Goal: Obtain resource: Download file/media

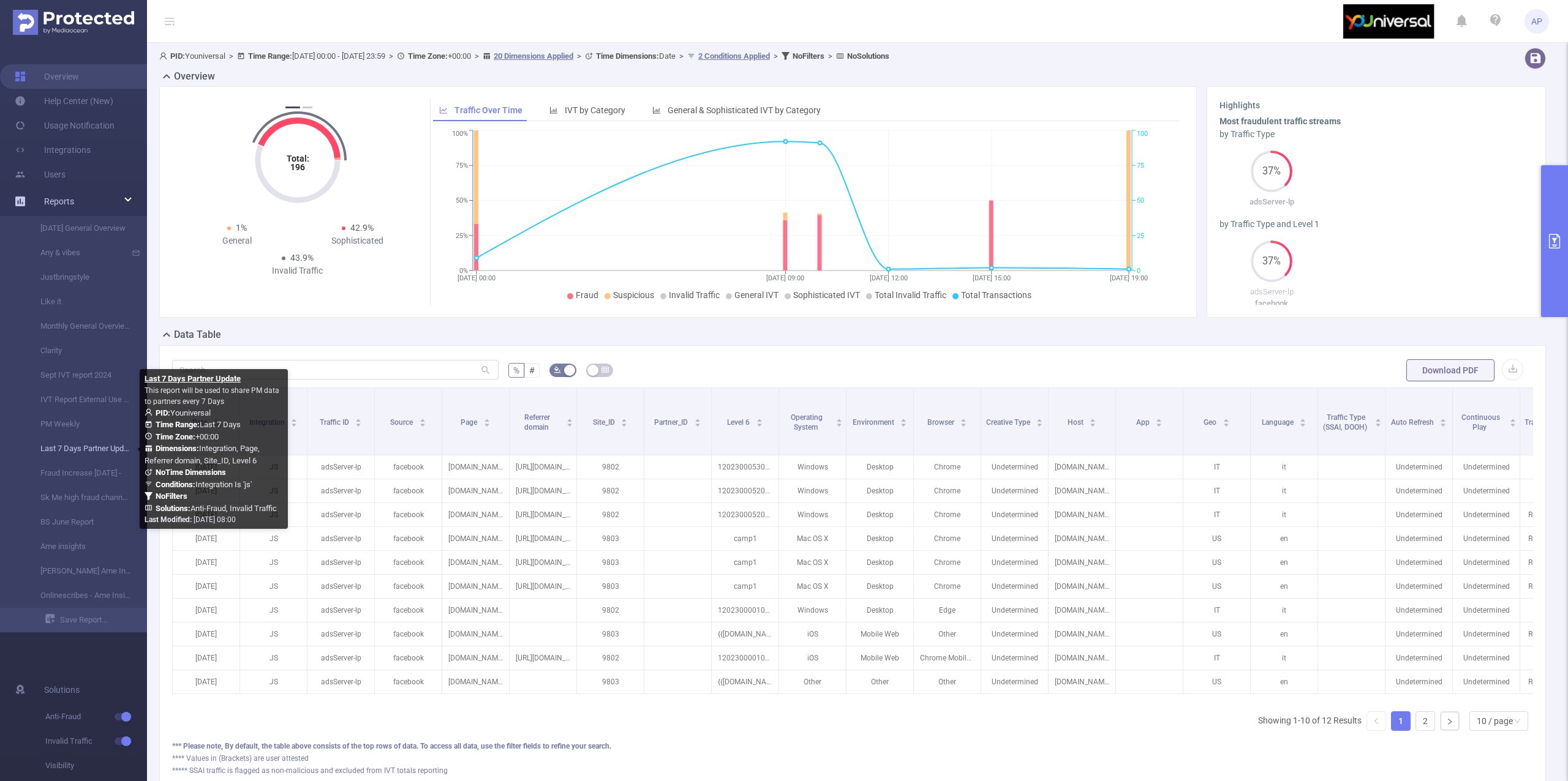
click at [94, 451] on link "Last 7 Days Partner Update" at bounding box center [79, 449] width 108 height 25
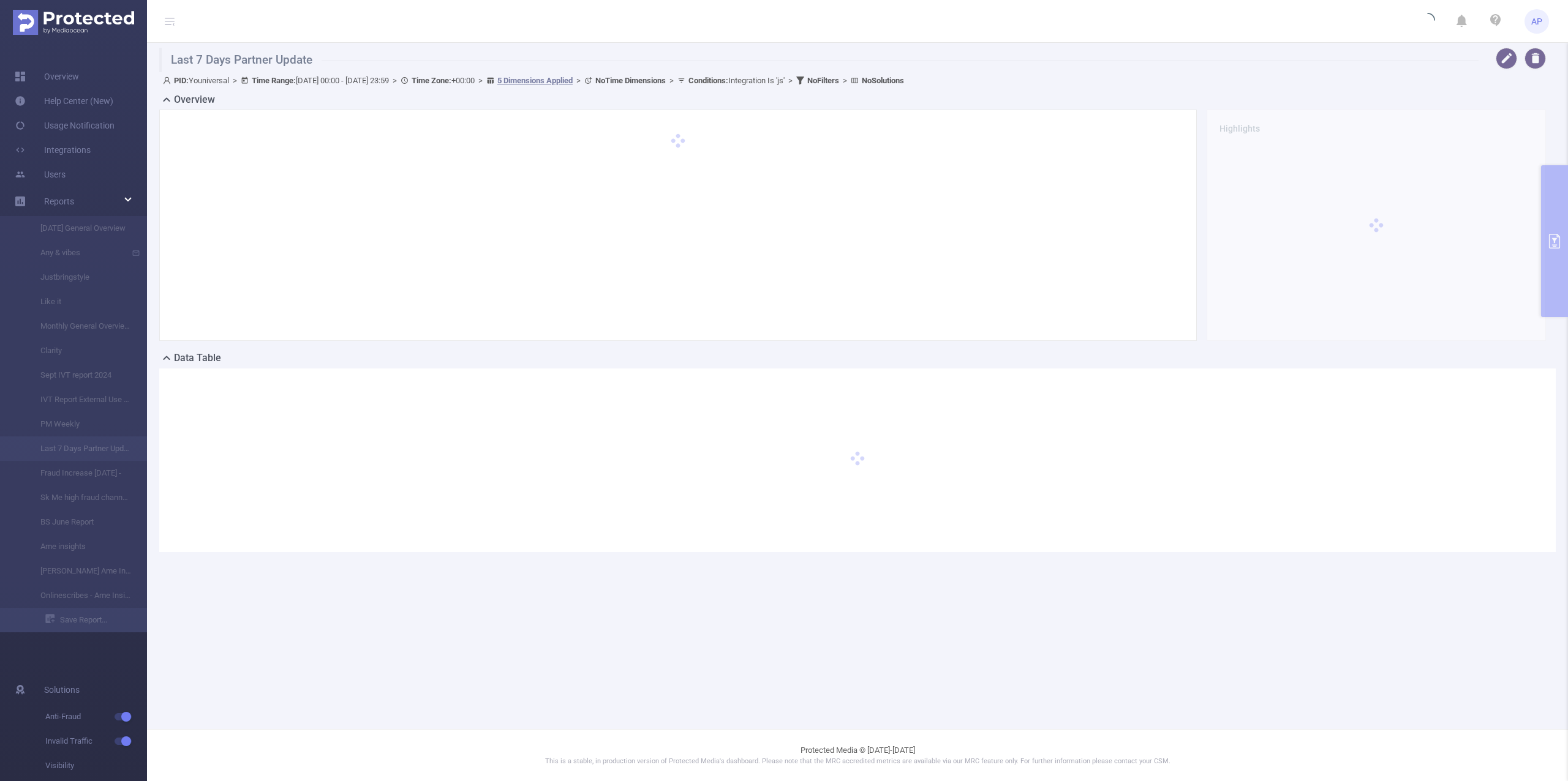
type input "[DATE] 00:00"
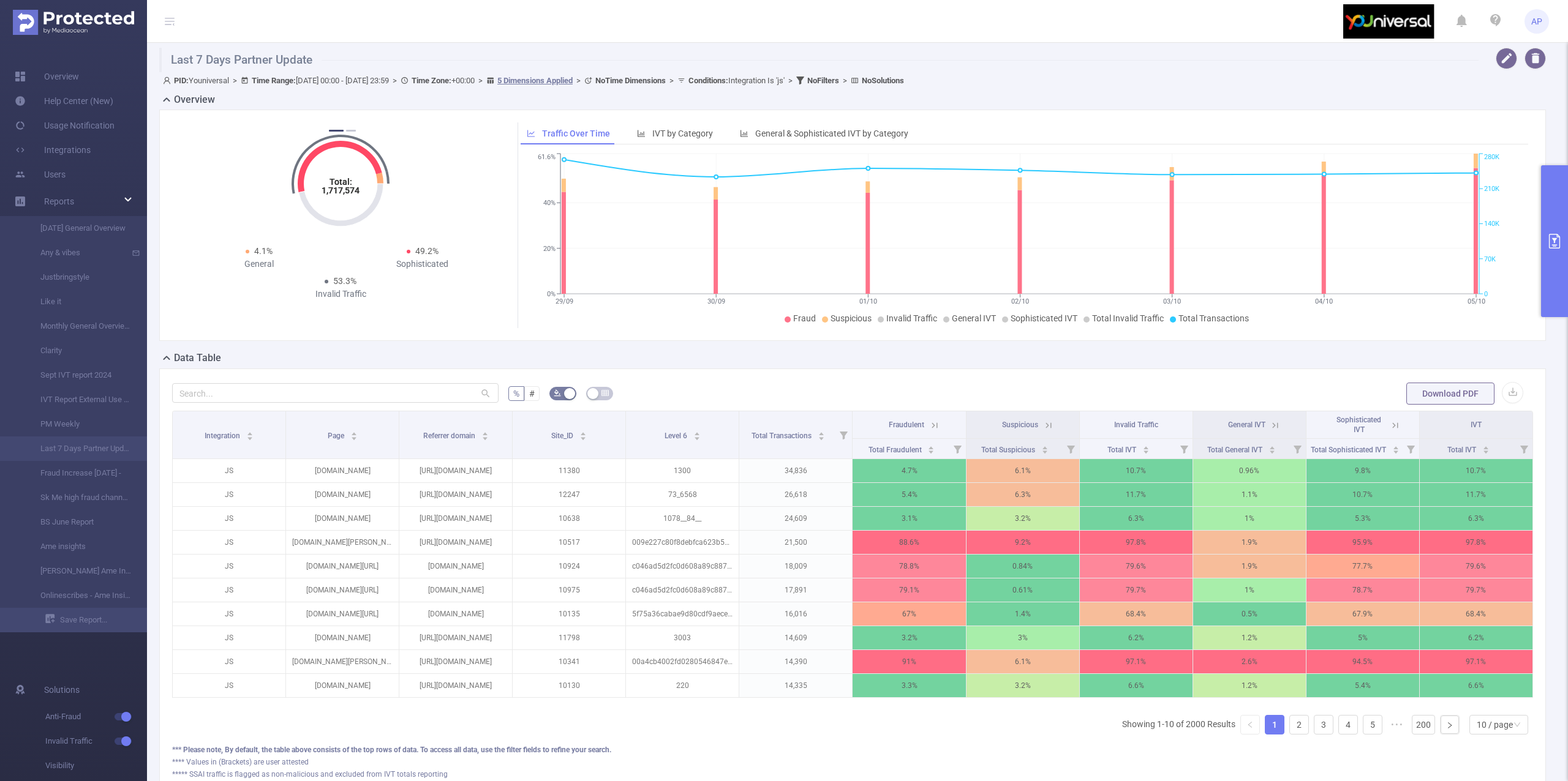
click at [1547, 189] on button "primary" at bounding box center [1554, 241] width 27 height 152
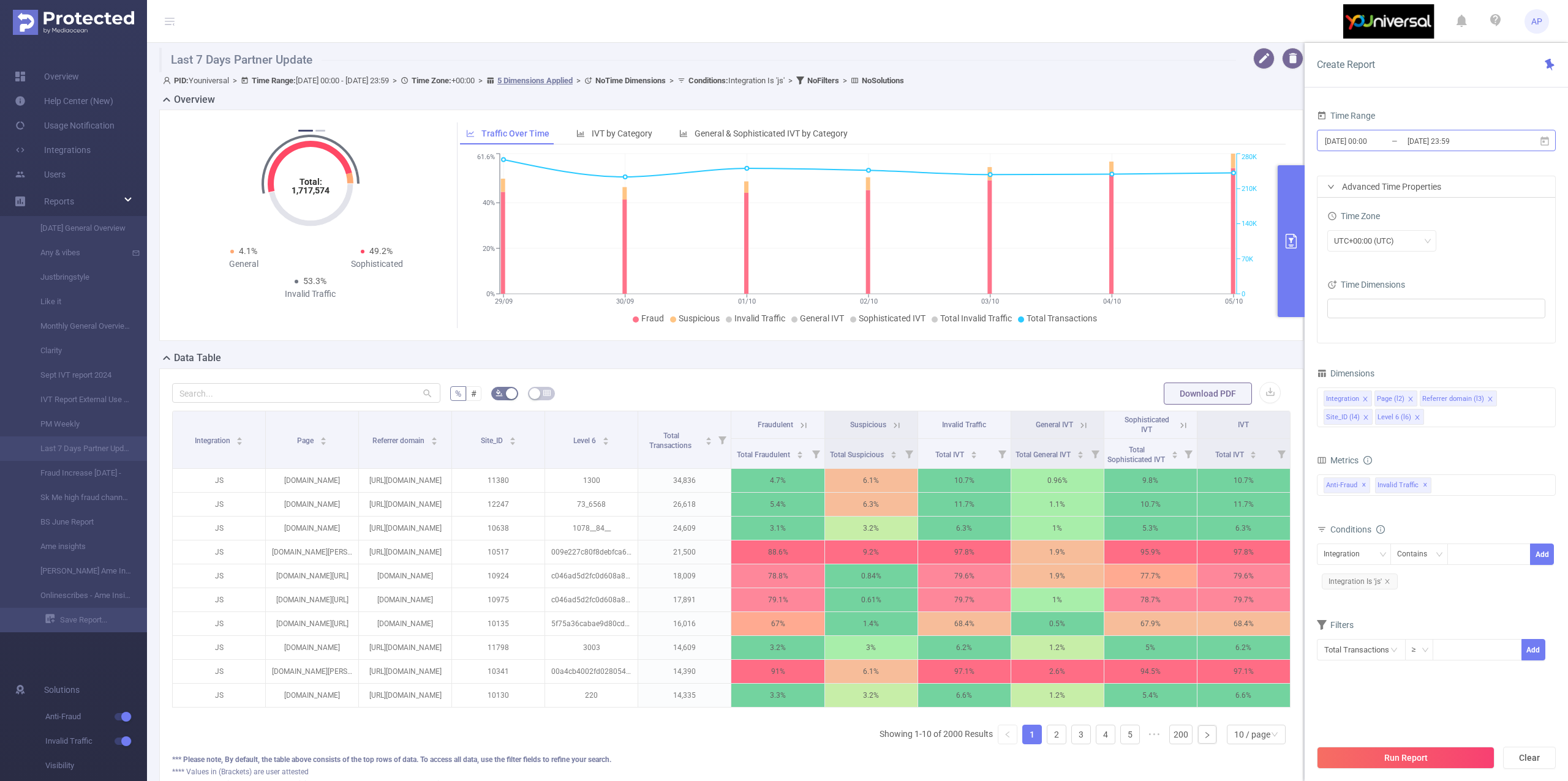
click at [1419, 142] on input "[DATE] 23:59" at bounding box center [1456, 140] width 99 height 16
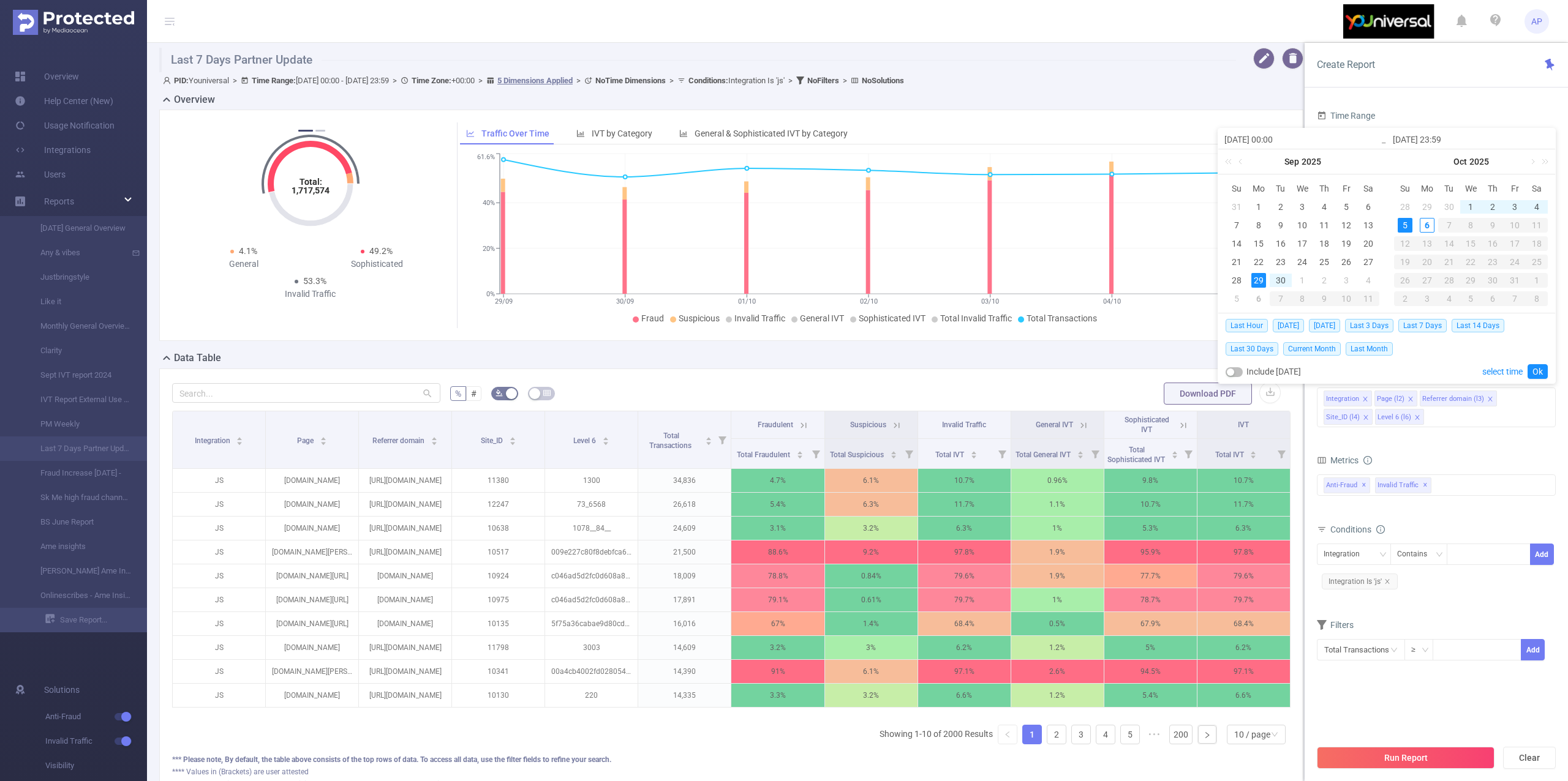
click at [1426, 207] on div "29" at bounding box center [1427, 207] width 15 height 15
click at [1428, 202] on div "29" at bounding box center [1427, 207] width 15 height 15
type input "[DATE] 23:59"
click at [1428, 202] on div "29" at bounding box center [1427, 207] width 15 height 15
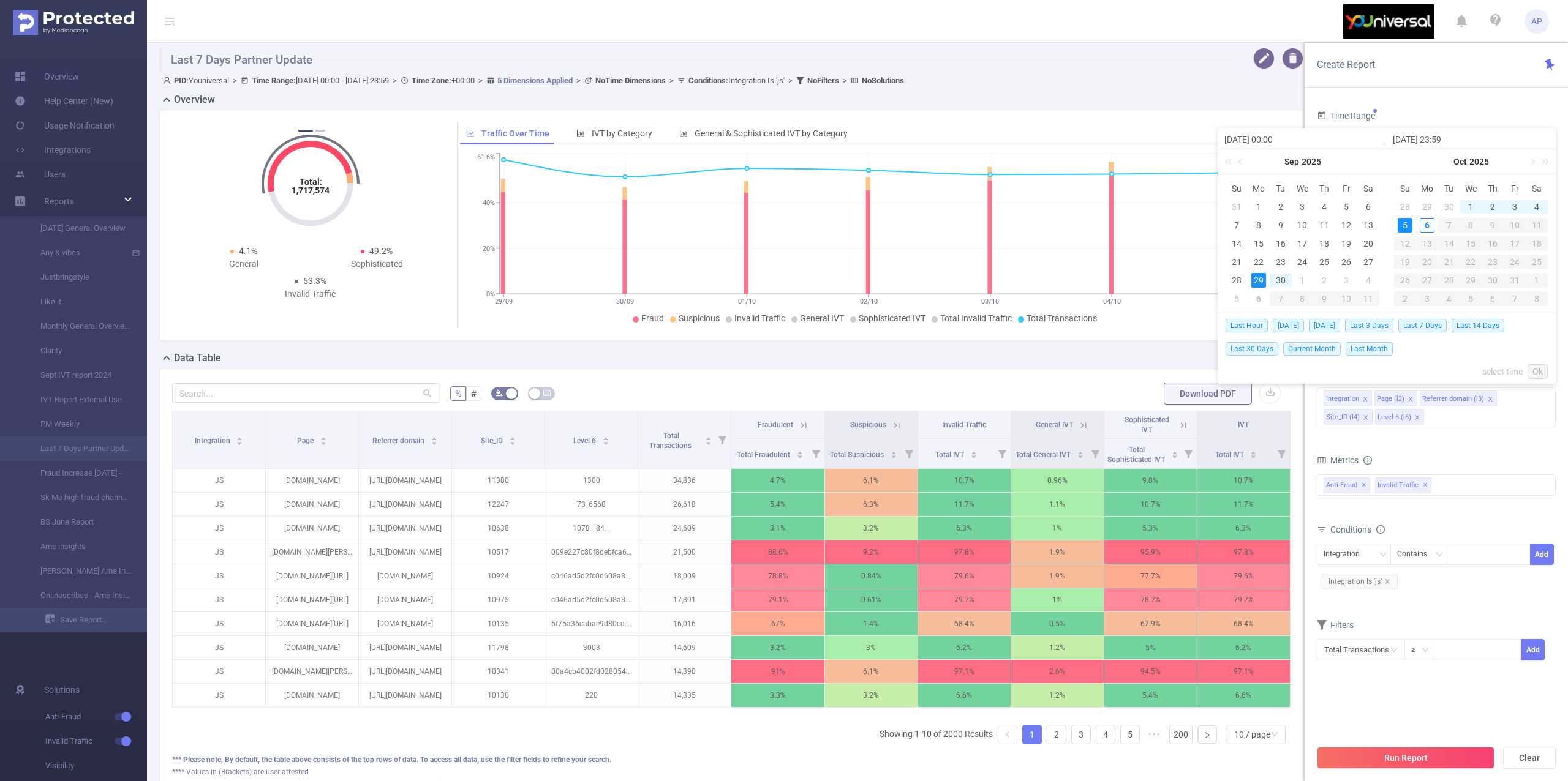
click at [1410, 224] on div "5" at bounding box center [1405, 225] width 15 height 15
type input "[DATE] 23:59"
click at [1532, 372] on link "Ok" at bounding box center [1538, 372] width 20 height 15
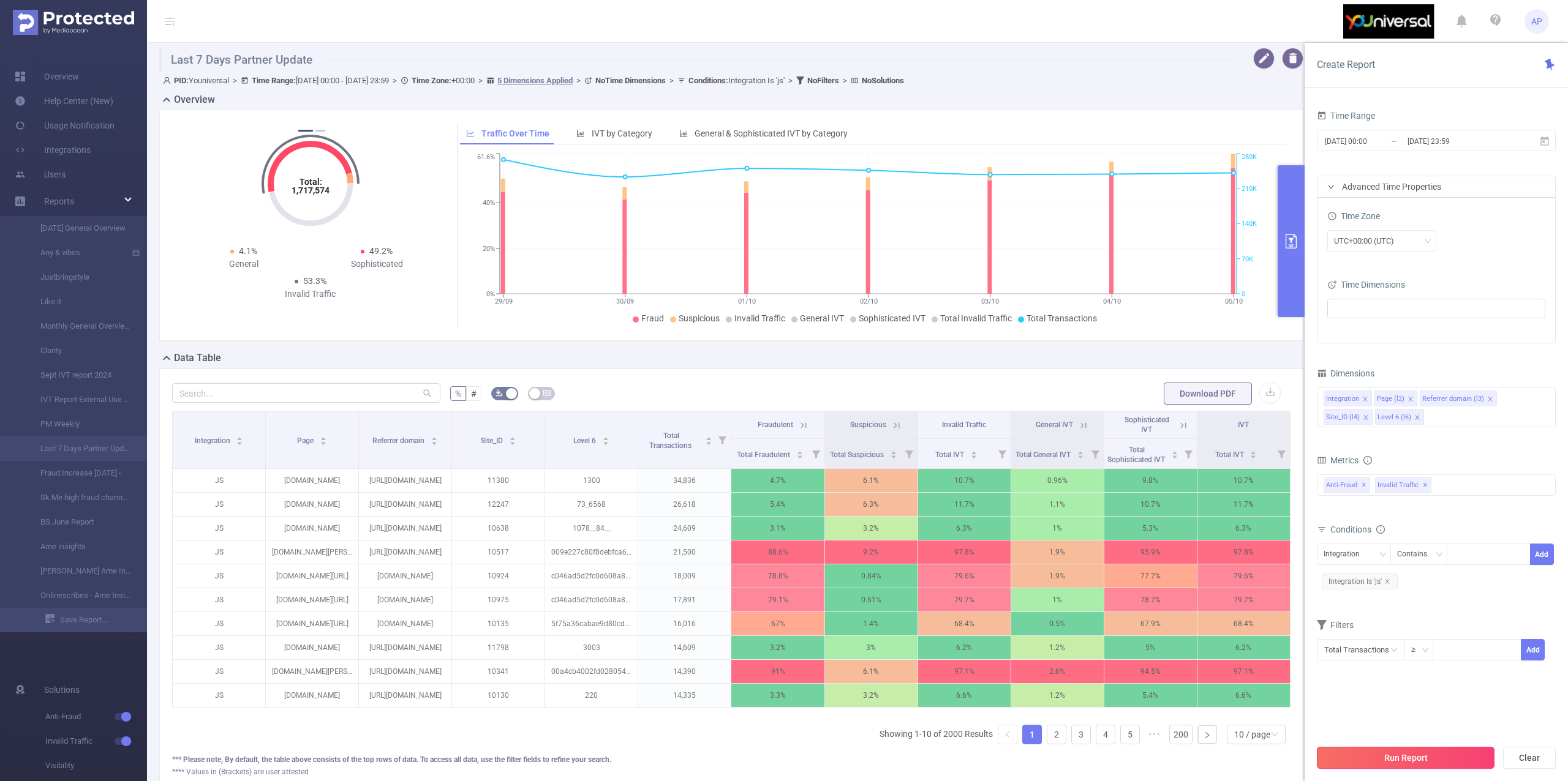
click at [1336, 758] on button "Run Report" at bounding box center [1406, 758] width 177 height 22
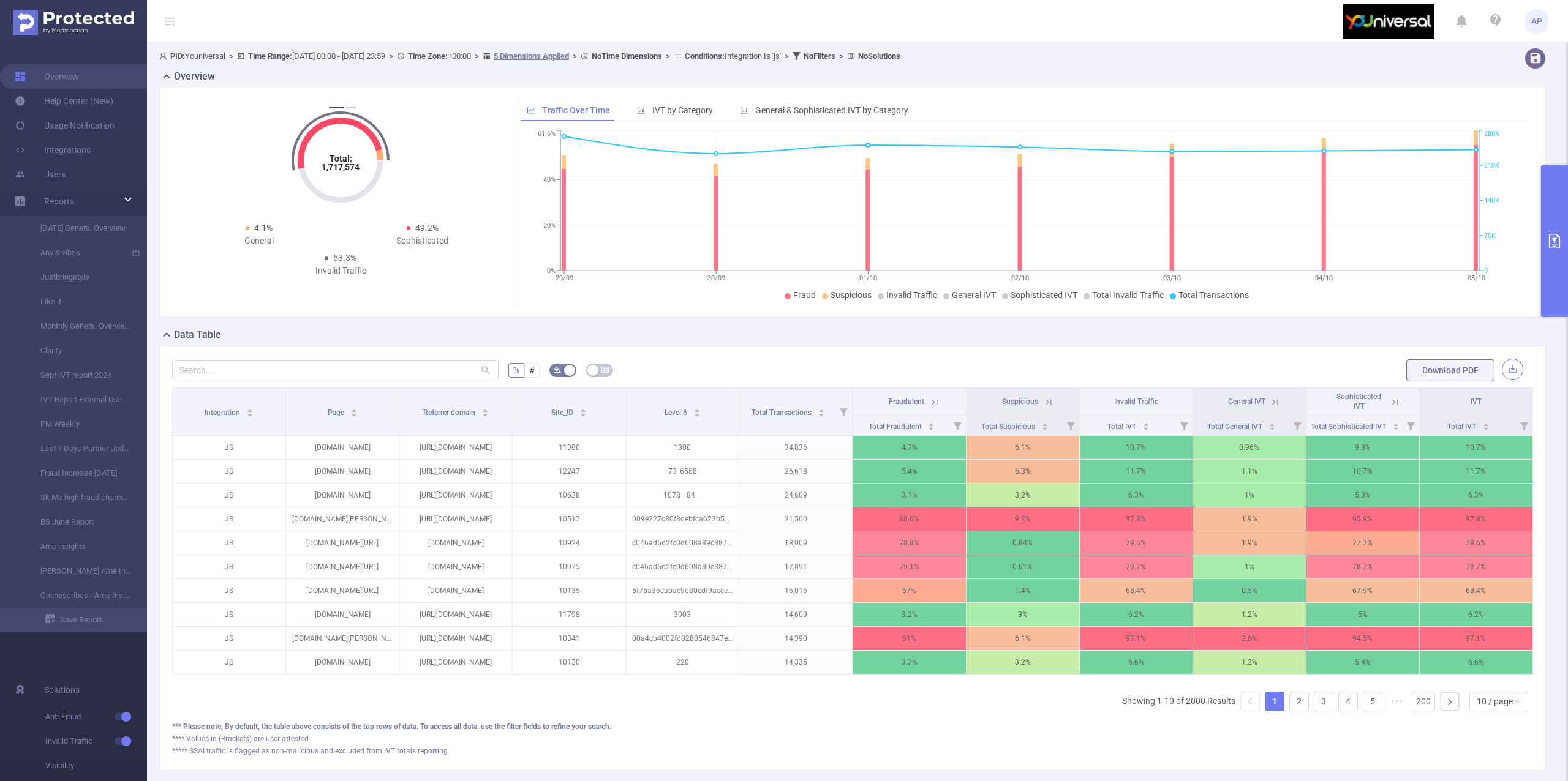
click at [1502, 372] on button "button" at bounding box center [1513, 369] width 22 height 22
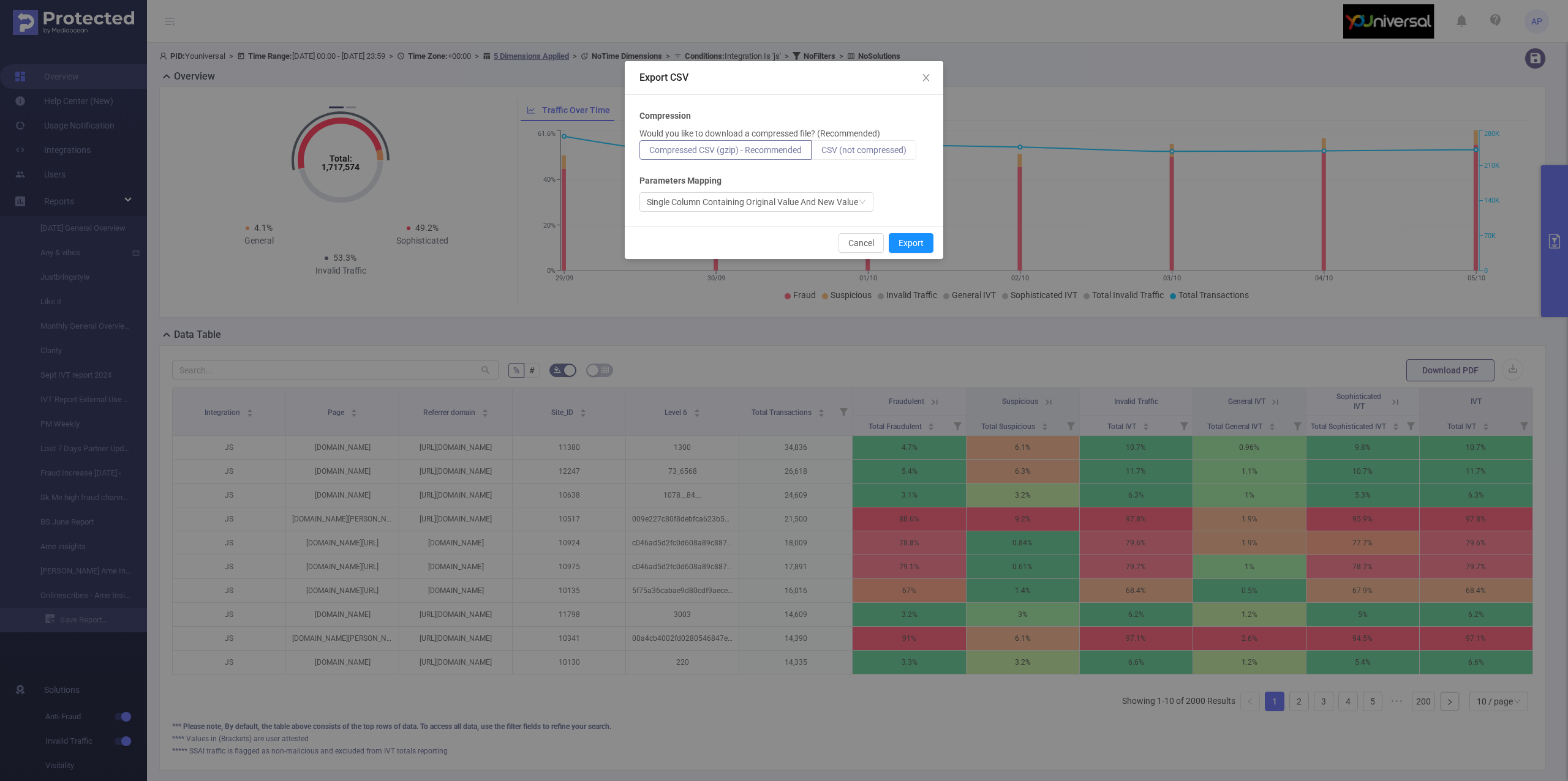
click at [838, 148] on span "CSV (not compressed)" at bounding box center [864, 150] width 85 height 10
click at [821, 153] on input "CSV (not compressed)" at bounding box center [821, 153] width 0 height 0
click at [912, 244] on button "Export" at bounding box center [911, 243] width 45 height 19
